Goal: Task Accomplishment & Management: Manage account settings

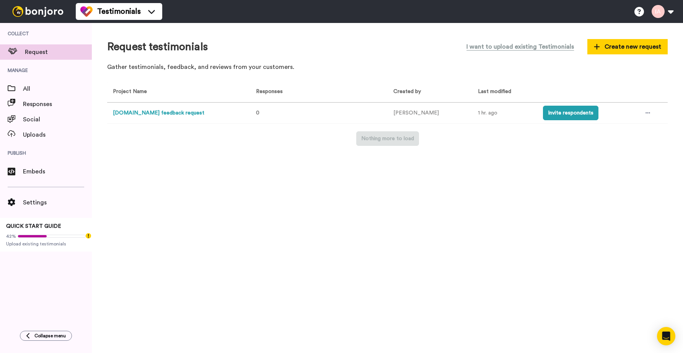
click at [151, 113] on button "useadam.io feedback request" at bounding box center [158, 113] width 91 height 8
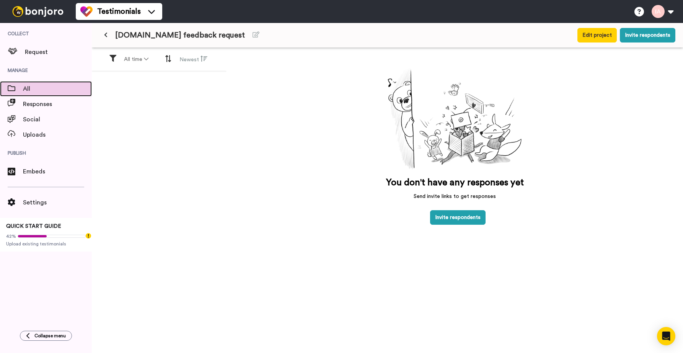
click at [26, 85] on span "All" at bounding box center [57, 88] width 69 height 9
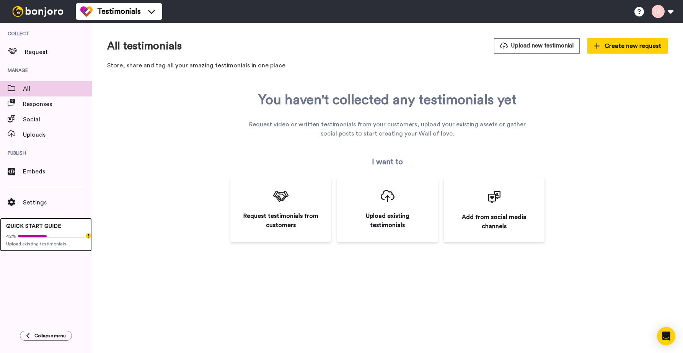
click at [26, 227] on span "QUICK START GUIDE" at bounding box center [33, 225] width 55 height 5
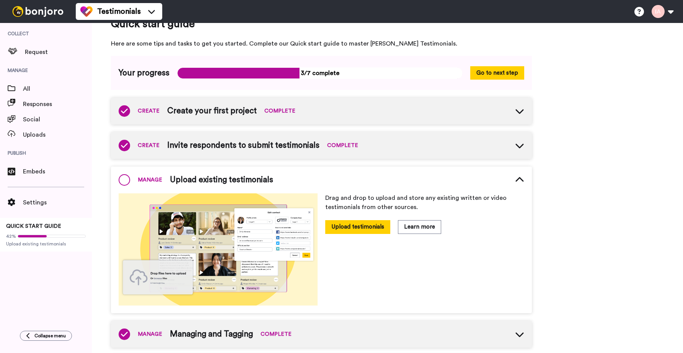
scroll to position [34, 0]
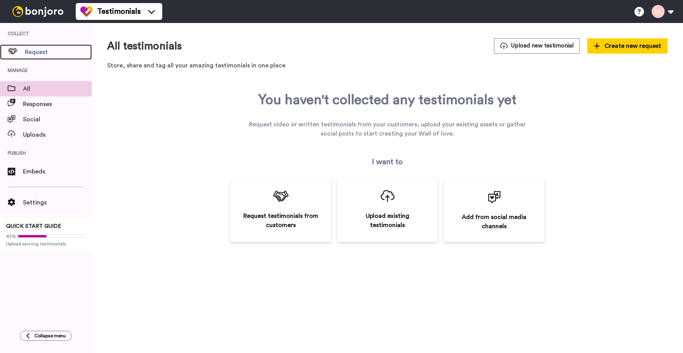
click at [43, 54] on span "Request" at bounding box center [58, 51] width 67 height 9
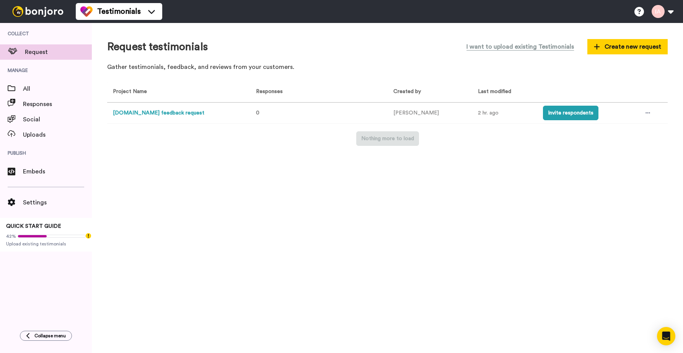
click at [159, 115] on button "[DOMAIN_NAME] feedback request" at bounding box center [158, 113] width 91 height 8
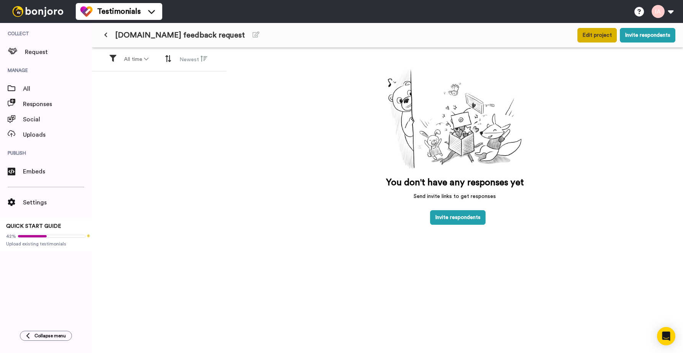
click at [605, 34] on button "Edit project" at bounding box center [596, 35] width 39 height 15
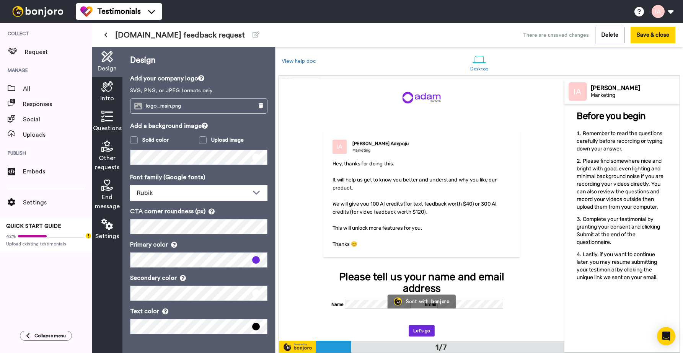
click at [106, 34] on icon at bounding box center [105, 34] width 3 height 5
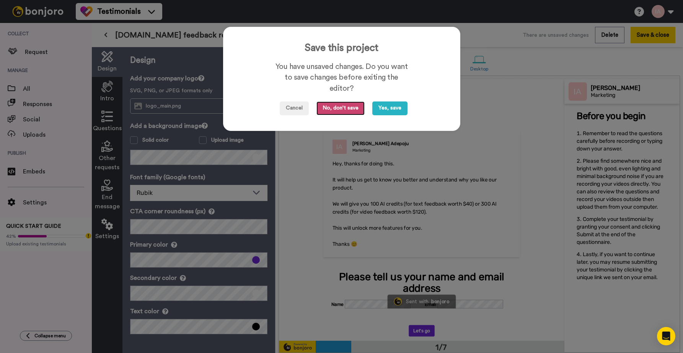
click at [330, 109] on button "No, don't save" at bounding box center [340, 108] width 48 height 14
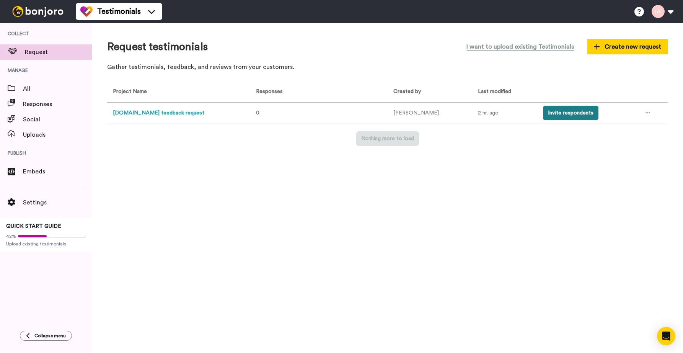
click at [570, 115] on button "Invite respondents" at bounding box center [570, 113] width 55 height 15
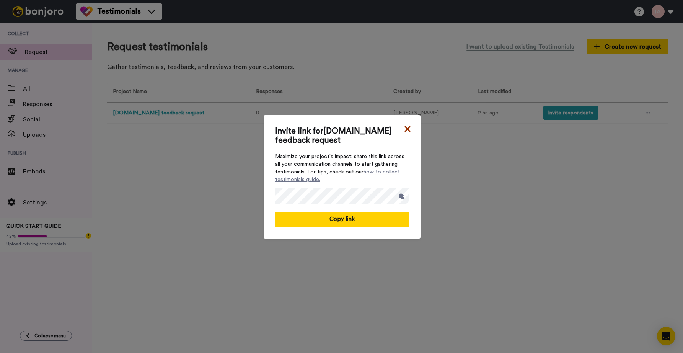
click at [408, 131] on icon at bounding box center [407, 128] width 8 height 9
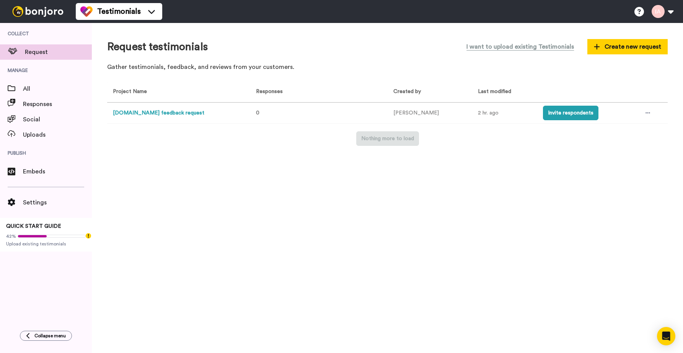
click at [161, 112] on button "useadam.io feedback request" at bounding box center [158, 113] width 91 height 8
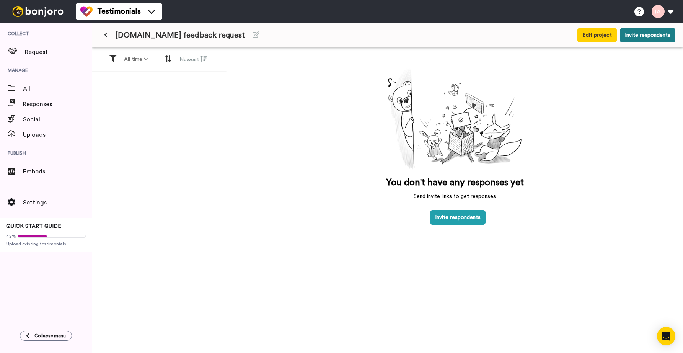
click at [639, 36] on button "Invite respondents" at bounding box center [646, 35] width 55 height 15
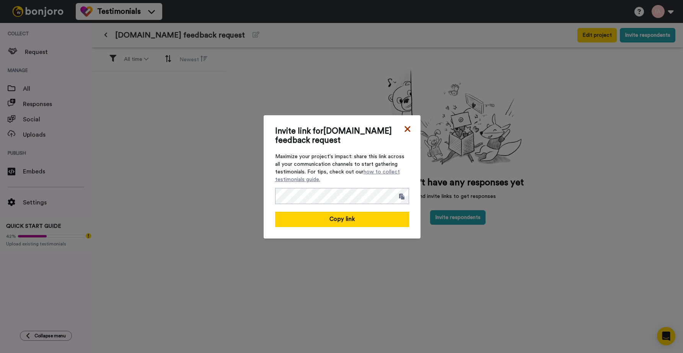
click at [406, 129] on icon at bounding box center [407, 129] width 6 height 6
